Goal: Transaction & Acquisition: Purchase product/service

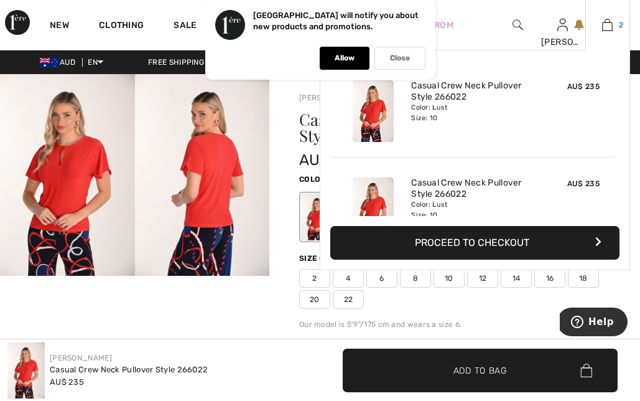
click at [609, 26] on img at bounding box center [607, 24] width 11 height 15
click at [611, 30] on img at bounding box center [607, 24] width 11 height 15
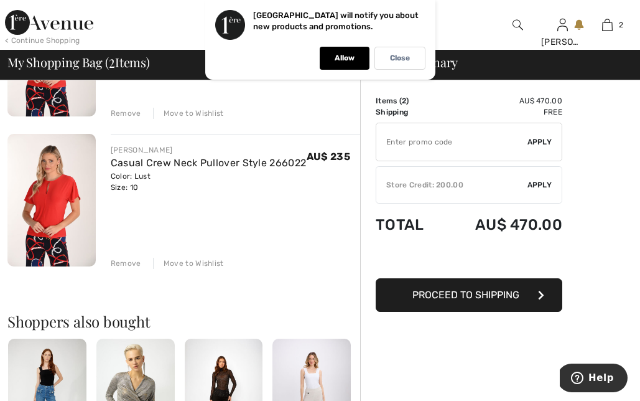
scroll to position [189, 0]
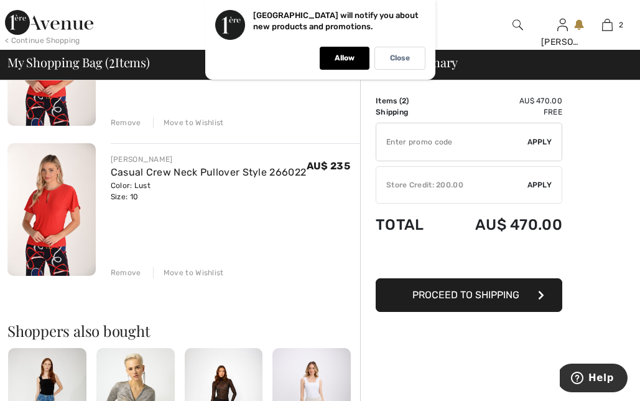
click at [118, 272] on div "Remove" at bounding box center [126, 272] width 30 height 11
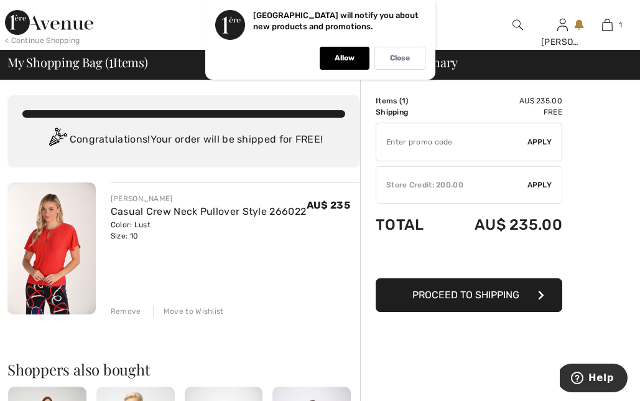
scroll to position [0, 0]
click at [542, 182] on span "Apply" at bounding box center [540, 184] width 25 height 11
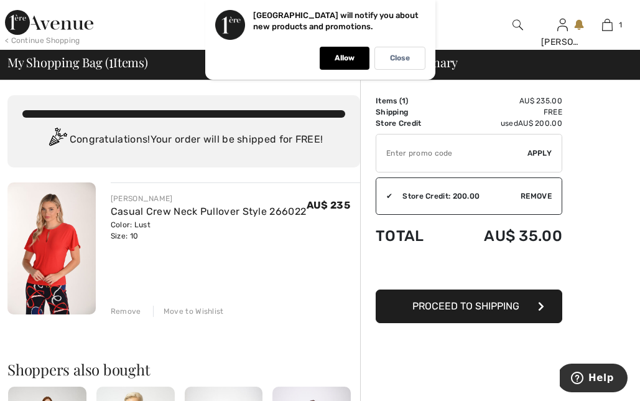
click at [527, 308] on button "Proceed to Shipping" at bounding box center [469, 306] width 187 height 34
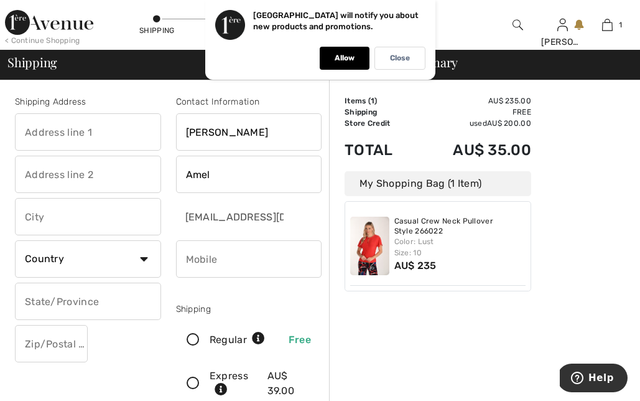
click at [37, 129] on input "text" at bounding box center [88, 131] width 146 height 37
type input "3/20Madang crescent"
click at [39, 217] on input "text" at bounding box center [88, 216] width 146 height 37
type input "runaway bay"
select select "AU"
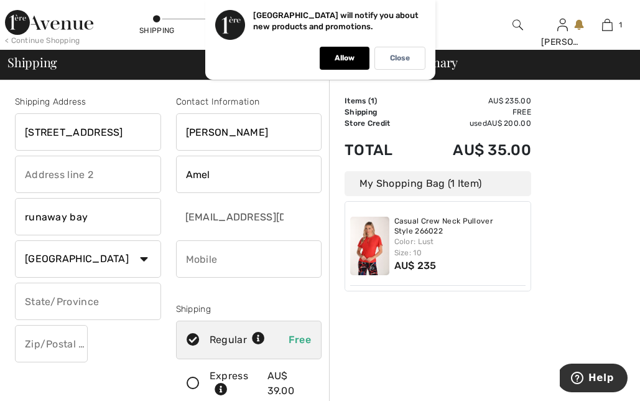
click at [103, 307] on input "text" at bounding box center [88, 300] width 146 height 37
type input "queensland"
click at [43, 340] on input "text" at bounding box center [51, 343] width 73 height 37
type input "4216"
click at [190, 260] on input "phone" at bounding box center [249, 258] width 146 height 37
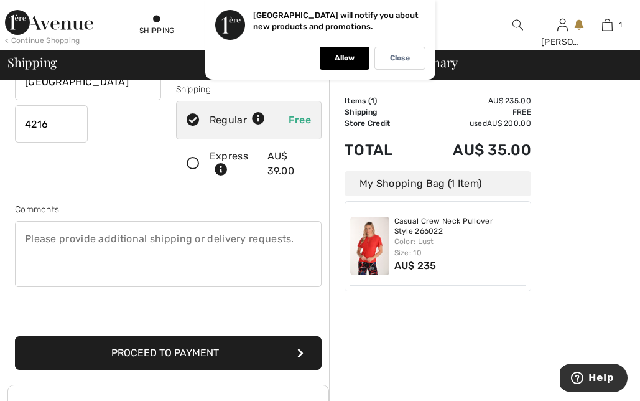
scroll to position [221, 0]
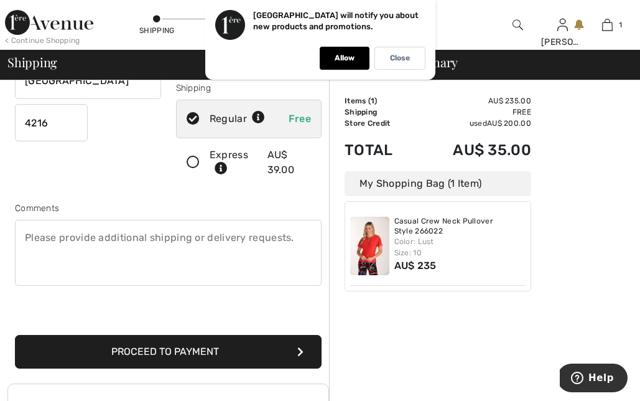
type input "0409767512"
click at [300, 349] on icon "submit" at bounding box center [300, 352] width 6 height 10
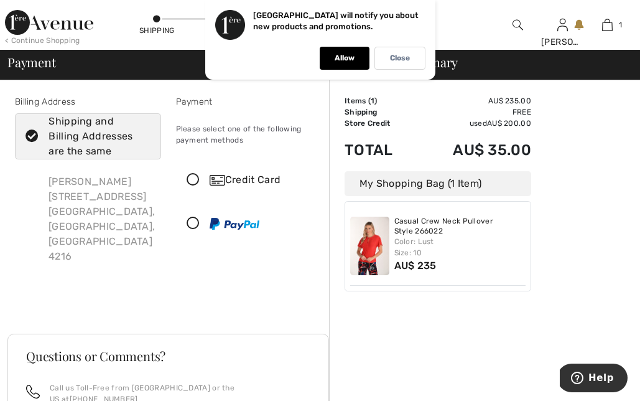
click at [197, 177] on icon at bounding box center [193, 180] width 33 height 13
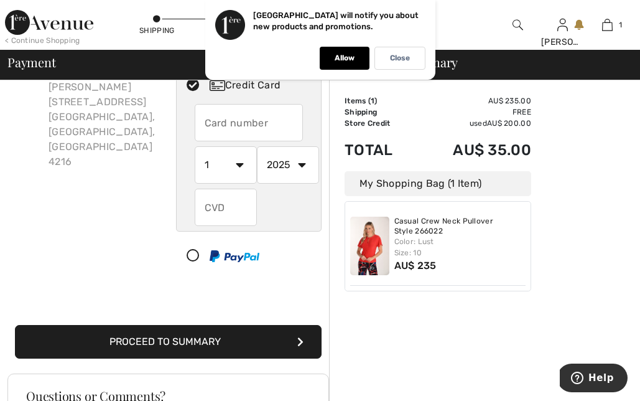
scroll to position [94, 0]
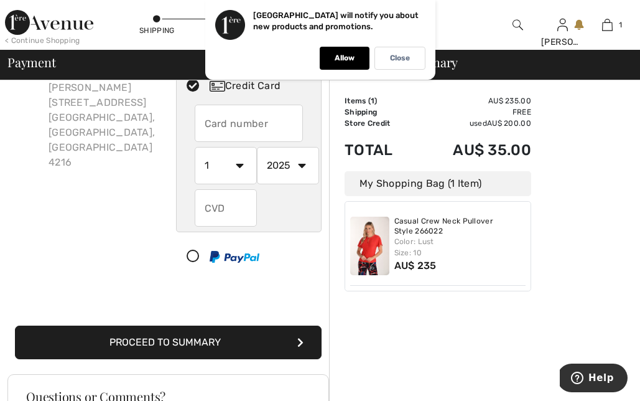
click at [296, 337] on button "Proceed to Summary" at bounding box center [168, 342] width 307 height 34
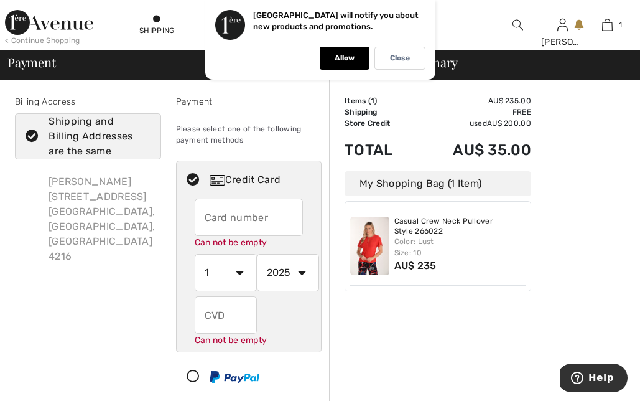
scroll to position [0, 0]
click at [209, 217] on input "text" at bounding box center [249, 216] width 108 height 37
type input "5163103010805830"
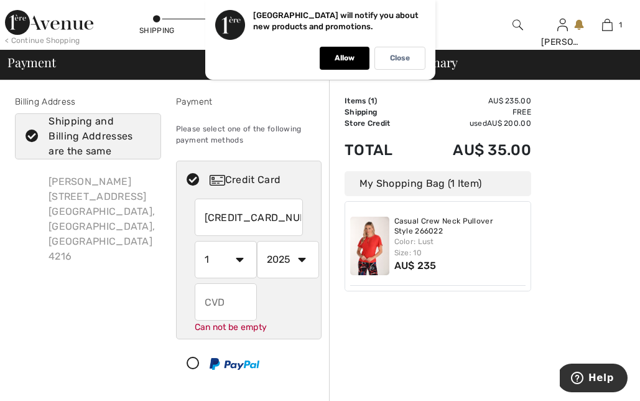
select select "7"
select select "2028"
click at [219, 307] on input "text" at bounding box center [226, 301] width 62 height 37
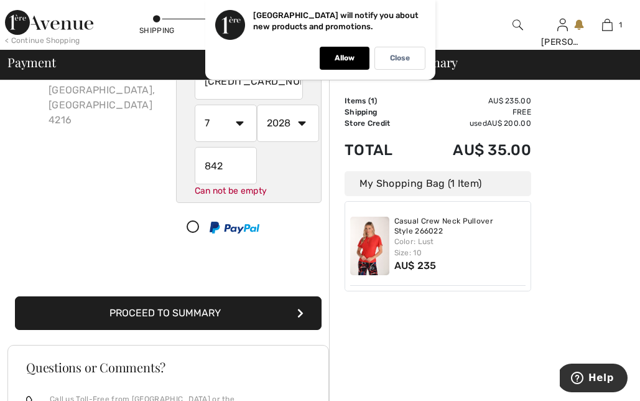
scroll to position [133, 0]
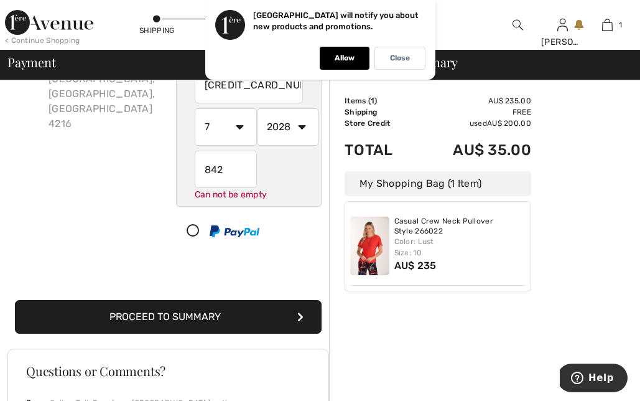
type input "842"
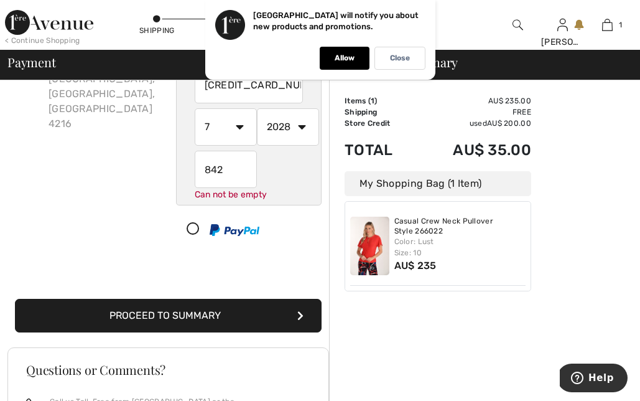
click at [300, 314] on icon "submit" at bounding box center [300, 315] width 6 height 10
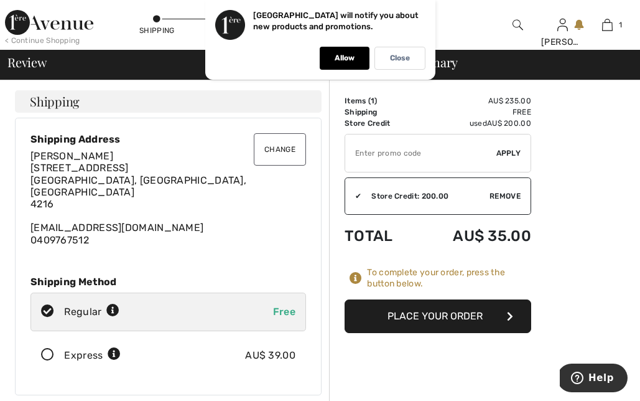
click at [506, 310] on button "Place Your Order" at bounding box center [438, 316] width 187 height 34
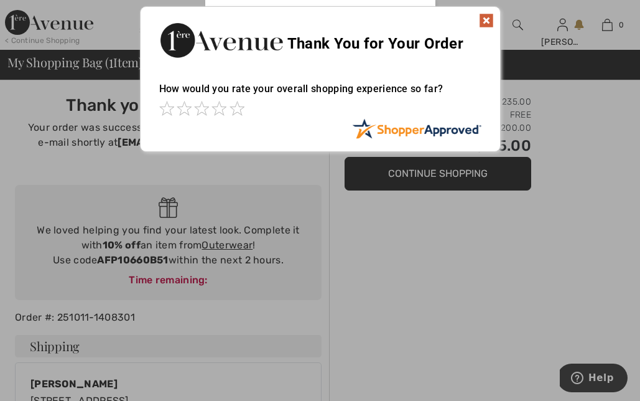
click at [238, 129] on div at bounding box center [320, 124] width 322 height 12
click at [488, 16] on img at bounding box center [486, 20] width 15 height 15
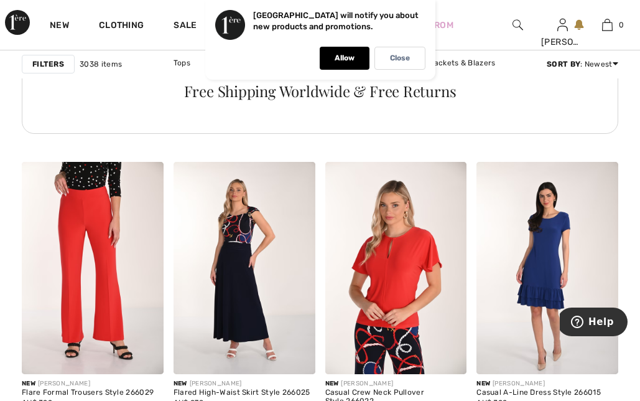
scroll to position [3439, 0]
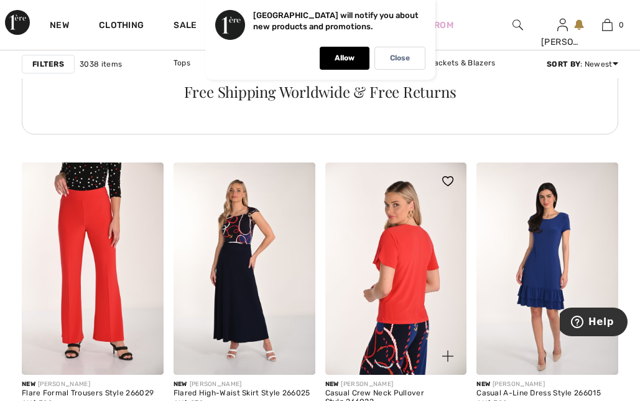
click at [363, 336] on img at bounding box center [396, 268] width 142 height 213
click at [405, 299] on img at bounding box center [396, 268] width 142 height 213
